Goal: Navigation & Orientation: Find specific page/section

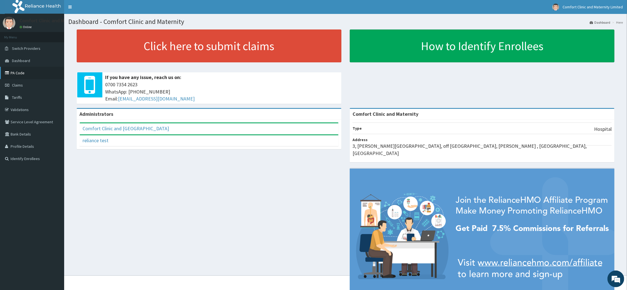
click at [20, 72] on link "PA Code" at bounding box center [32, 73] width 64 height 12
click at [36, 49] on span "Switch Providers" at bounding box center [26, 48] width 28 height 5
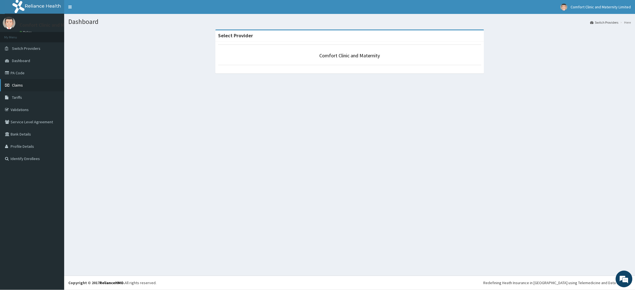
click at [19, 87] on span "Claims" at bounding box center [17, 85] width 11 height 5
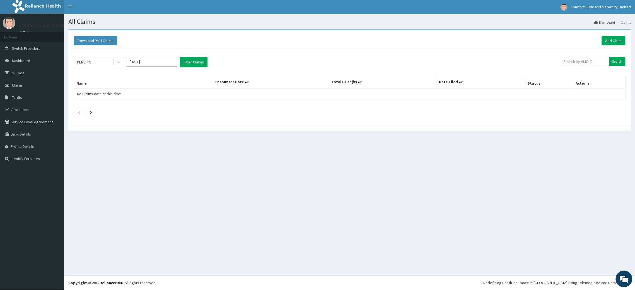
click at [19, 87] on span "Claims" at bounding box center [17, 85] width 11 height 5
click at [18, 109] on link "Validations" at bounding box center [32, 110] width 64 height 12
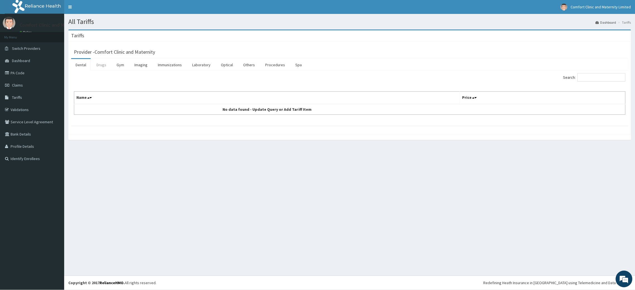
click at [98, 66] on link "Drugs" at bounding box center [101, 65] width 19 height 12
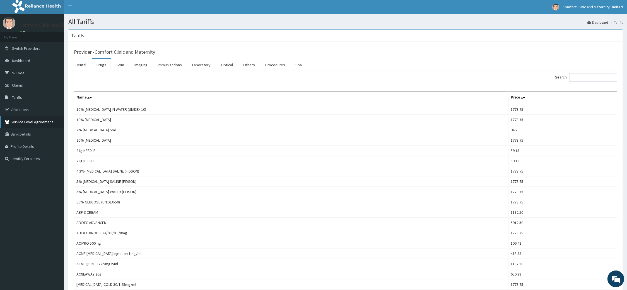
click at [36, 121] on link "Service Level Agreement" at bounding box center [32, 122] width 64 height 12
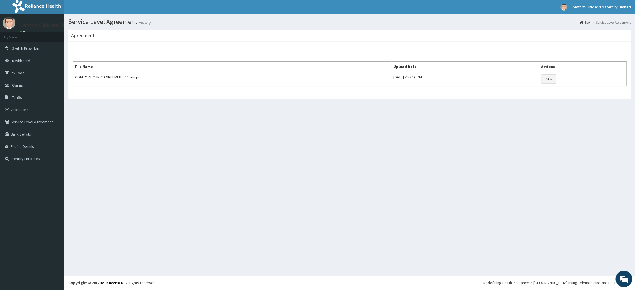
click at [28, 169] on aside "Comfort Clinic and Maternity Limited Online My Menu Switch Providers Dashboard …" at bounding box center [32, 145] width 64 height 290
click at [22, 86] on span "Claims" at bounding box center [17, 85] width 11 height 5
